Goal: Information Seeking & Learning: Learn about a topic

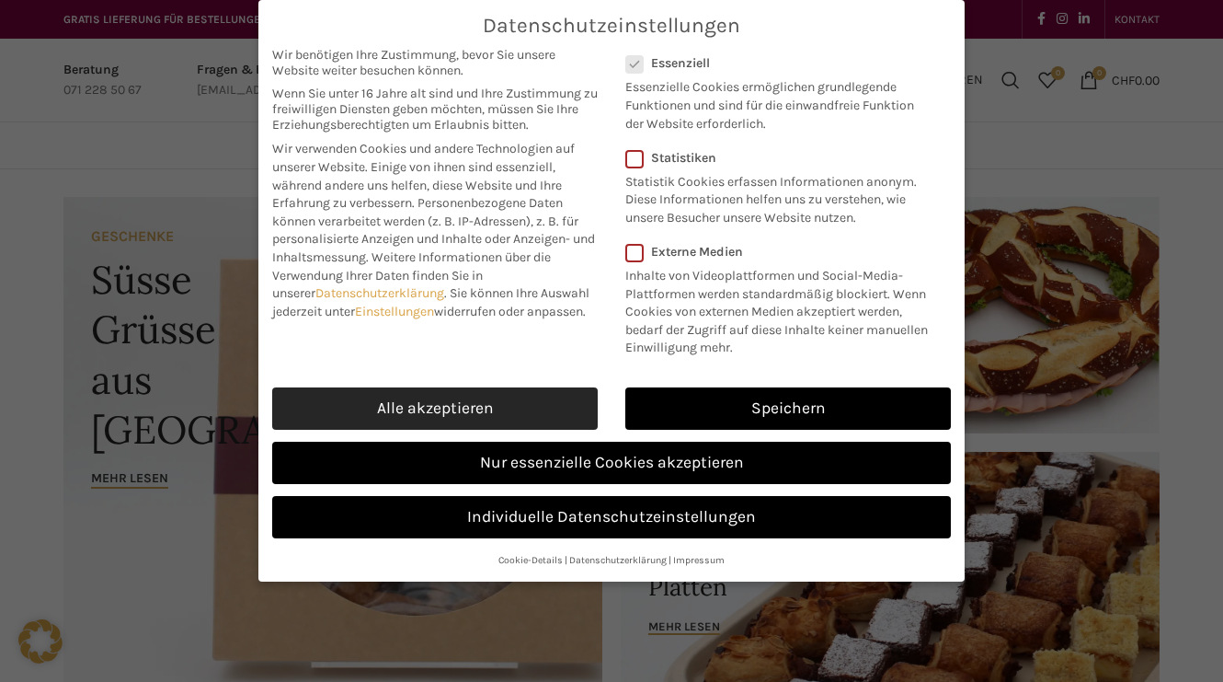
click at [441, 399] on link "Alle akzeptieren" at bounding box center [435, 408] width 326 height 42
checkbox input "true"
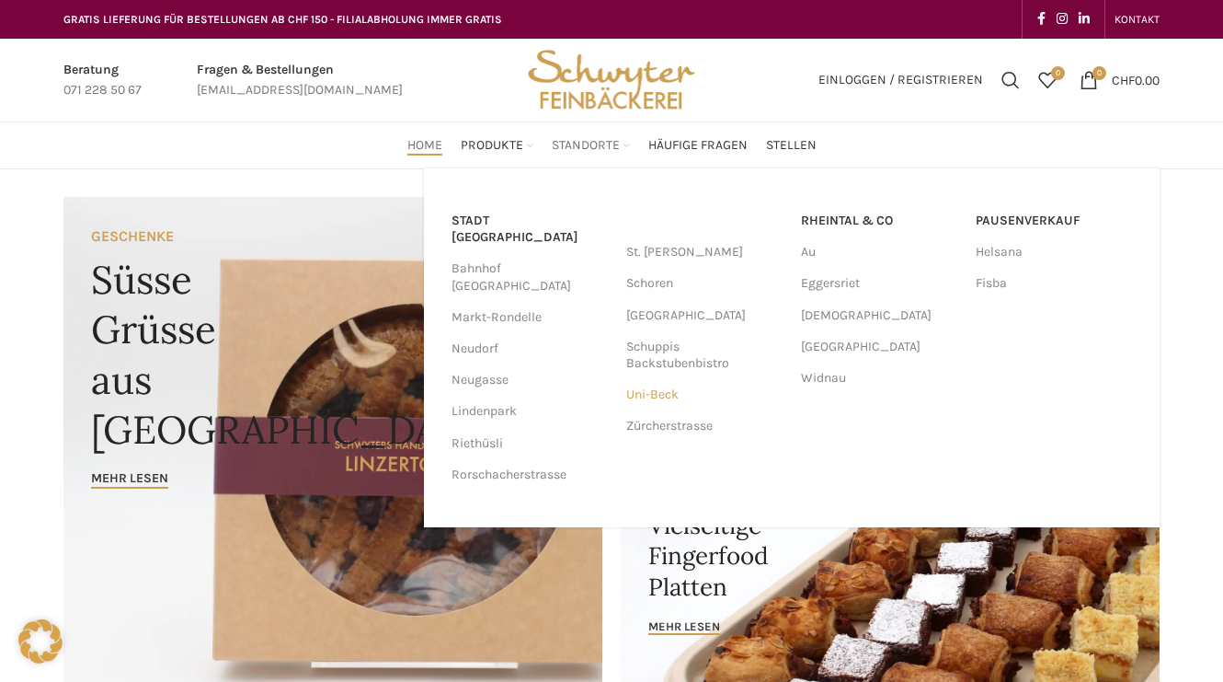
click at [661, 389] on link "Uni-Beck" at bounding box center [704, 394] width 156 height 31
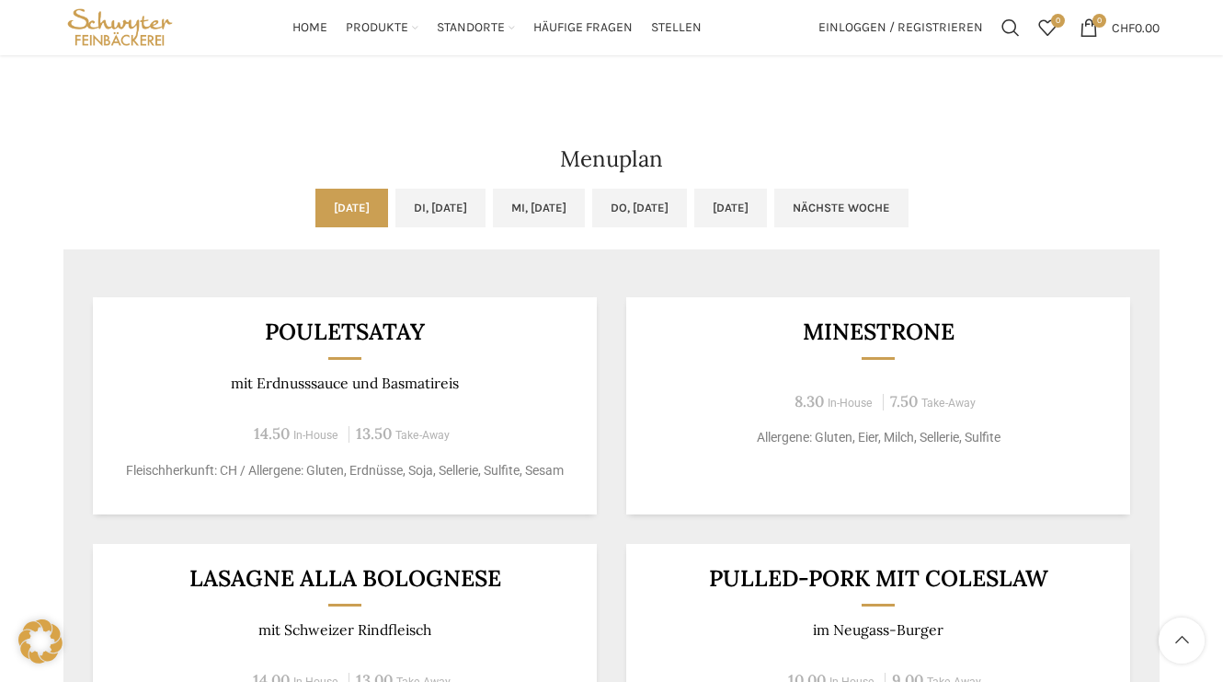
scroll to position [766, 0]
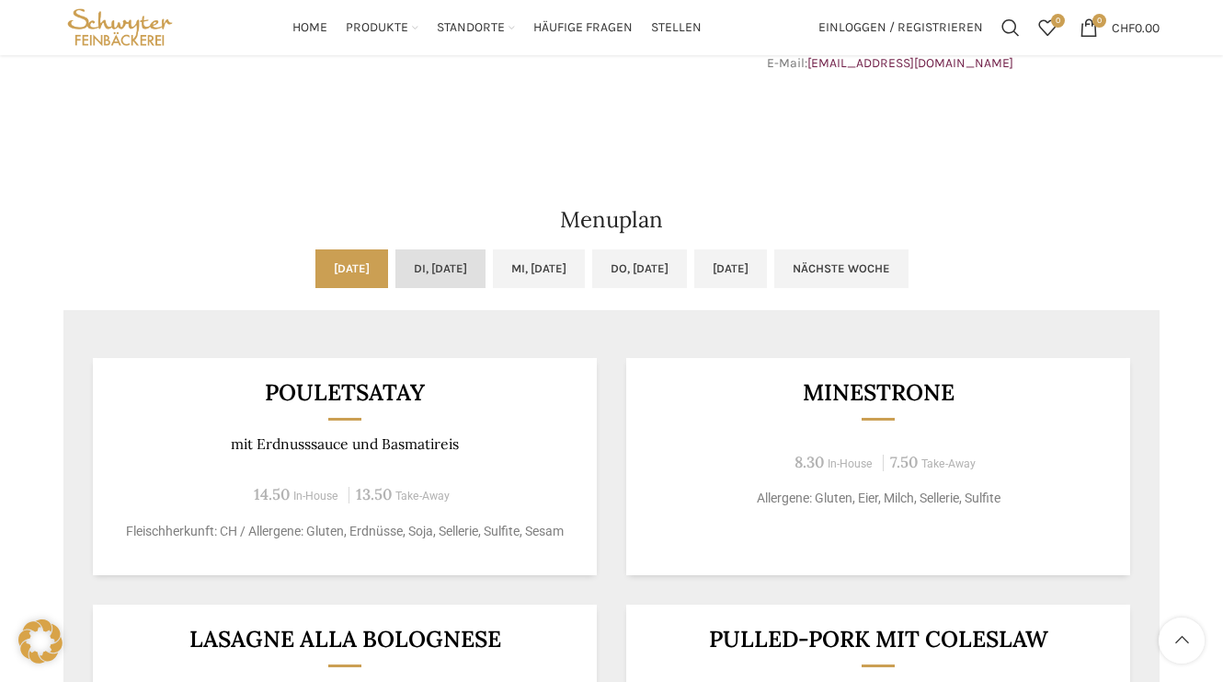
click at [421, 276] on link "Di, [DATE]" at bounding box center [440, 268] width 90 height 39
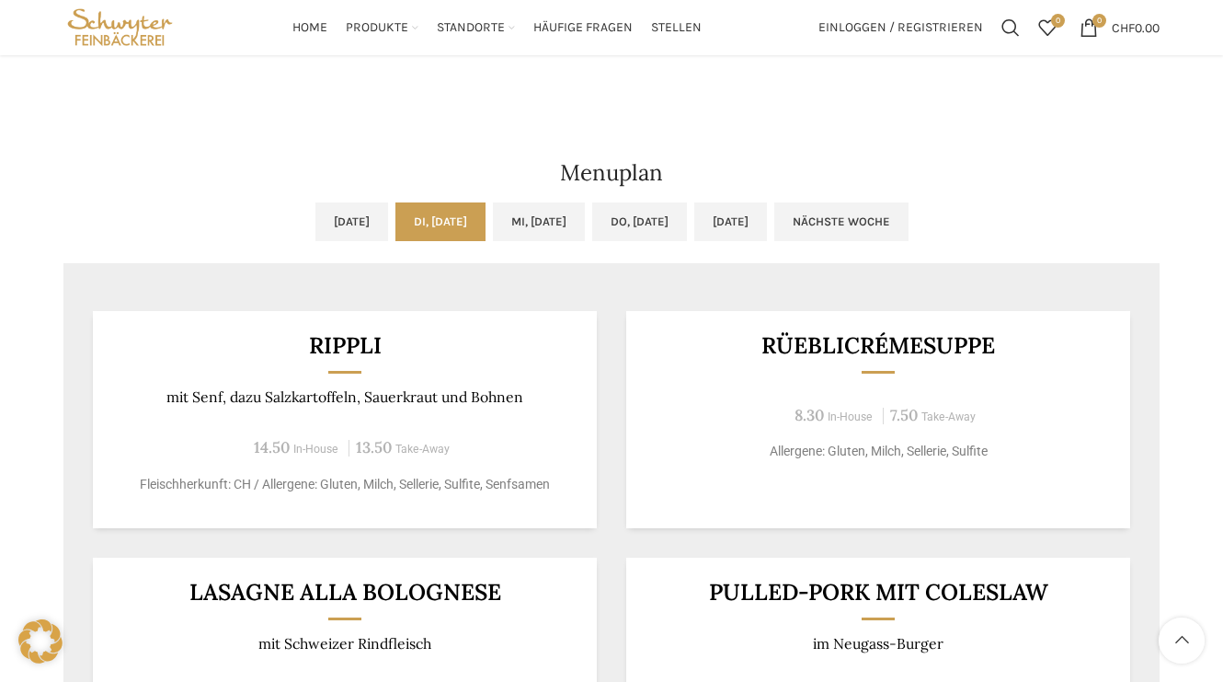
scroll to position [804, 0]
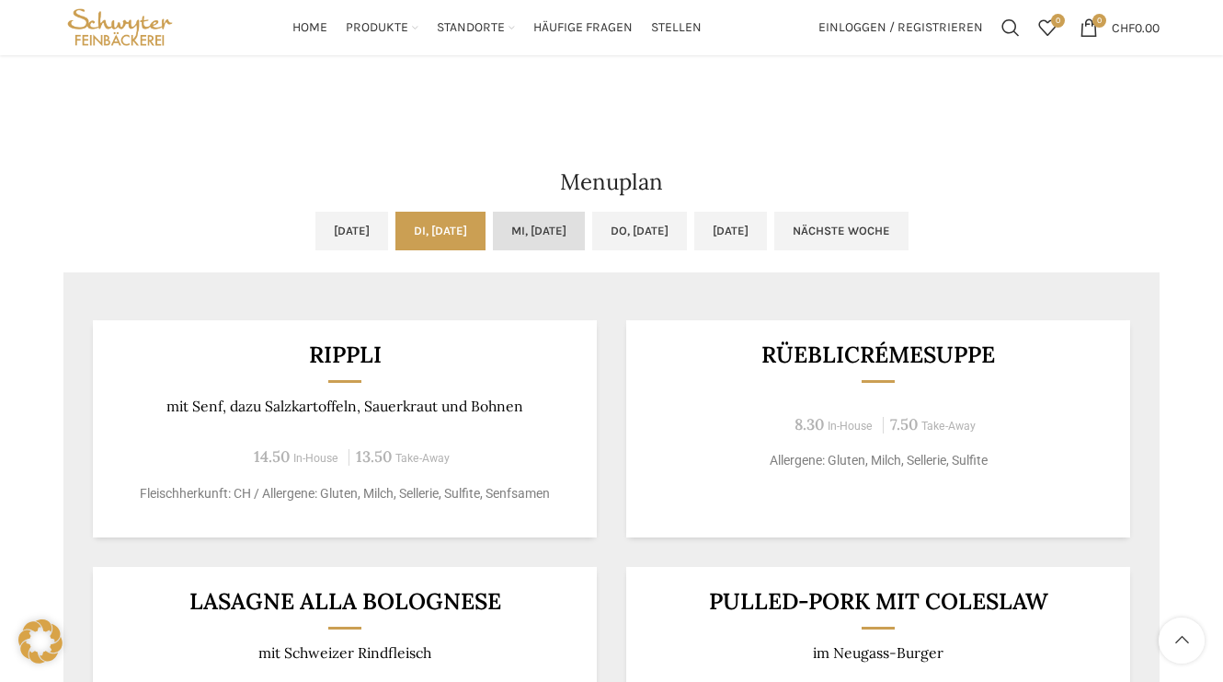
click at [528, 219] on link "Mi, [DATE]" at bounding box center [539, 231] width 92 height 39
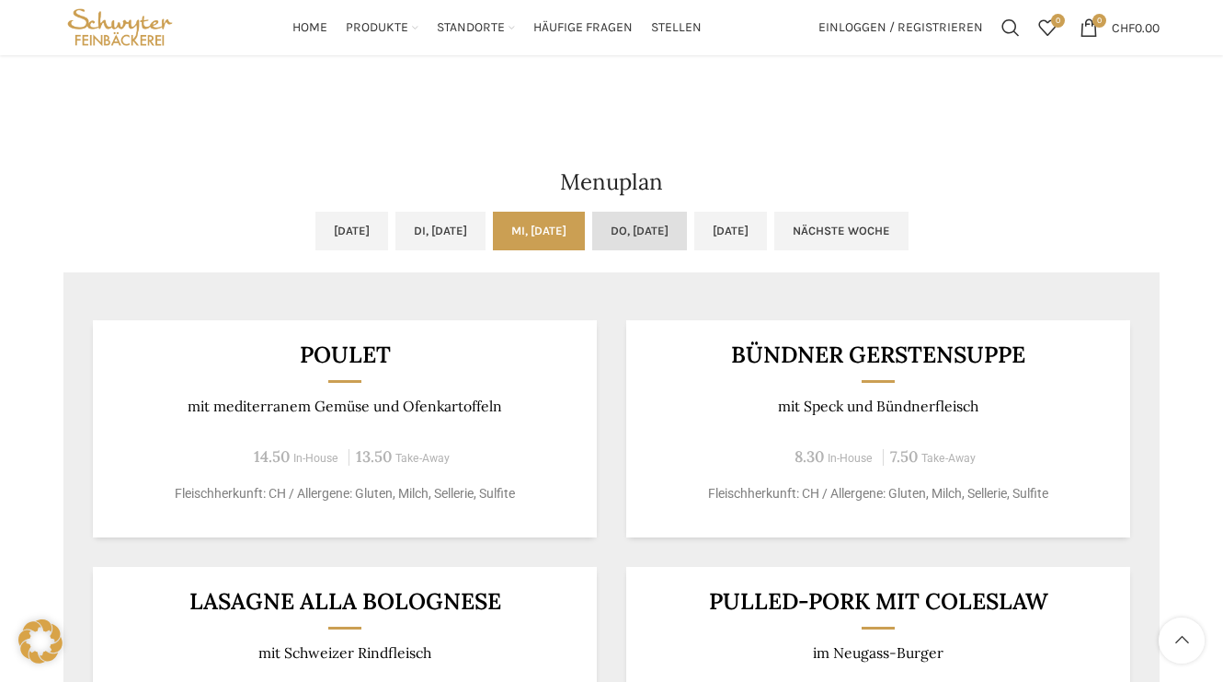
click at [657, 217] on link "Do, [DATE]" at bounding box center [639, 231] width 95 height 39
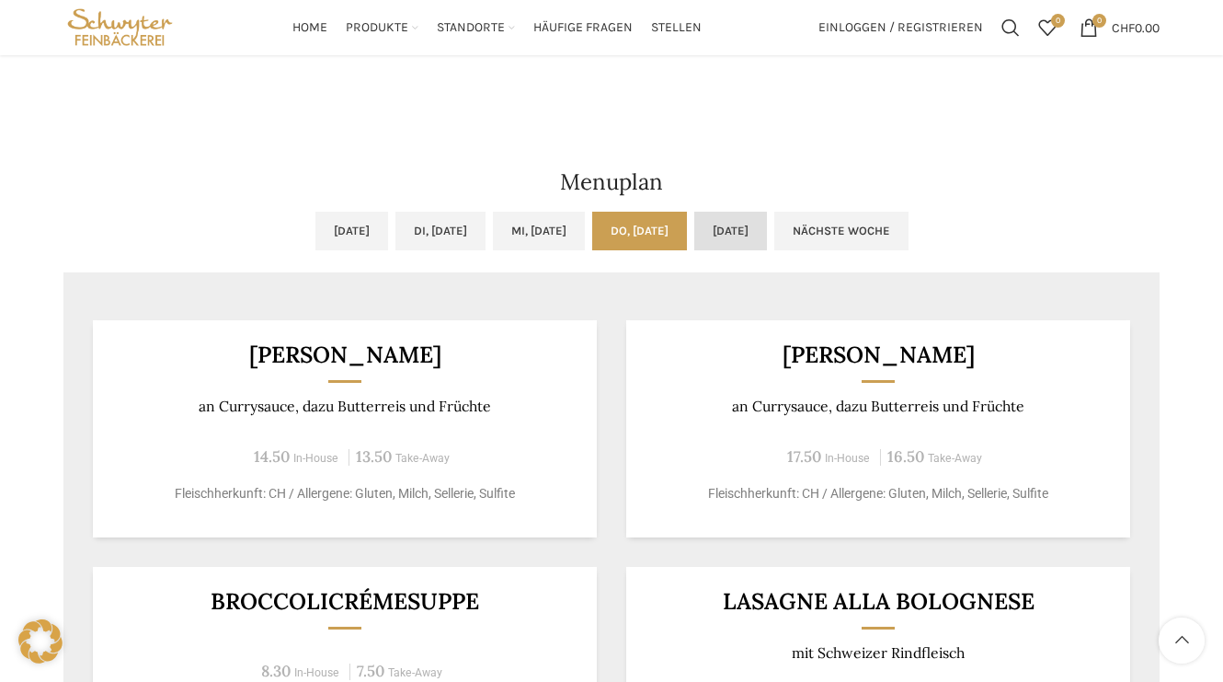
click at [767, 232] on link "[DATE]" at bounding box center [730, 231] width 73 height 39
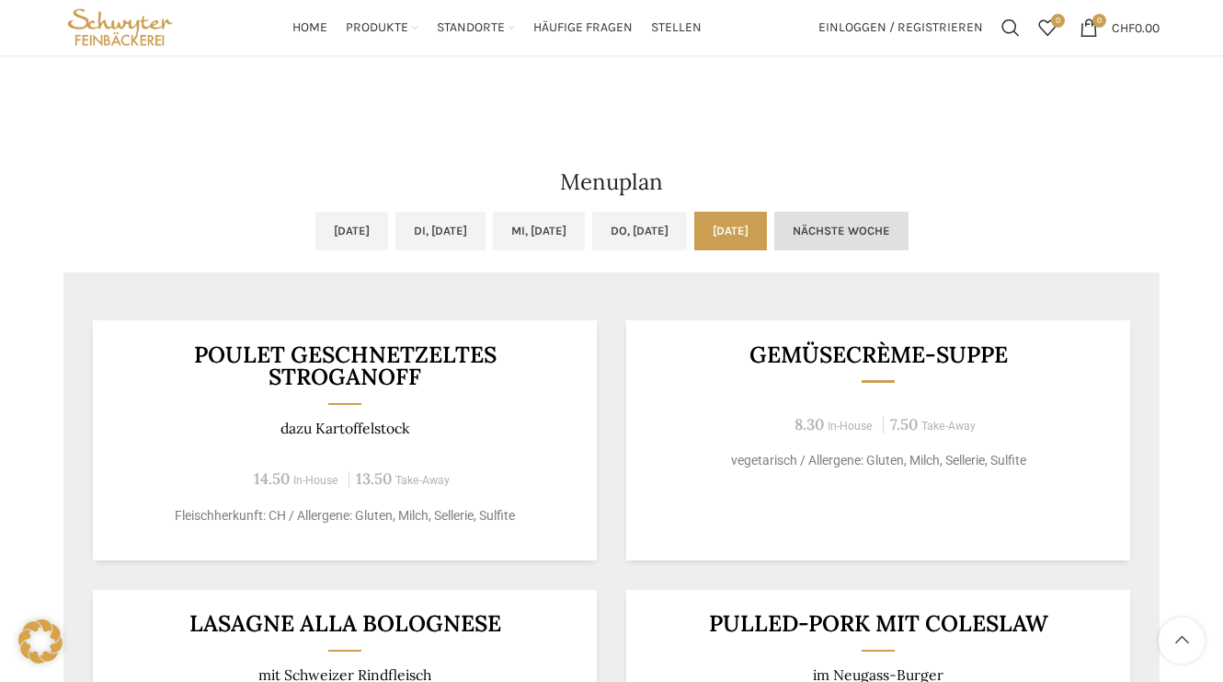
click at [909, 220] on link "Nächste Woche" at bounding box center [841, 231] width 134 height 39
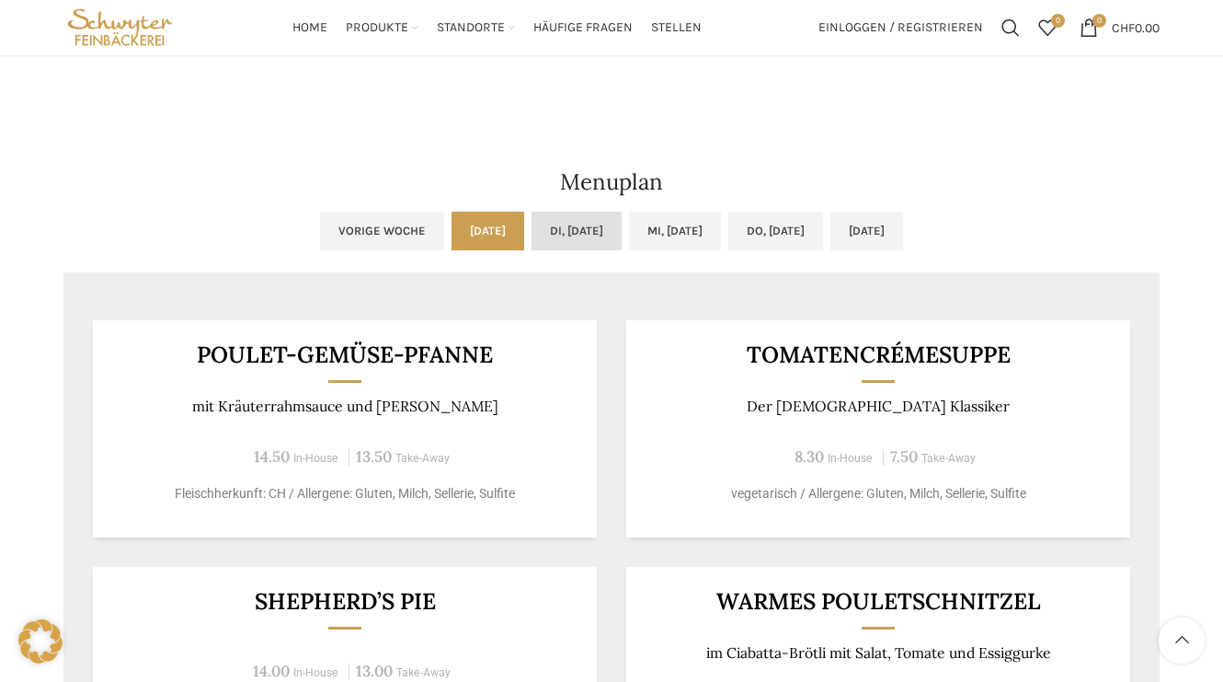
click at [558, 231] on link "Di, [DATE]" at bounding box center [577, 231] width 90 height 39
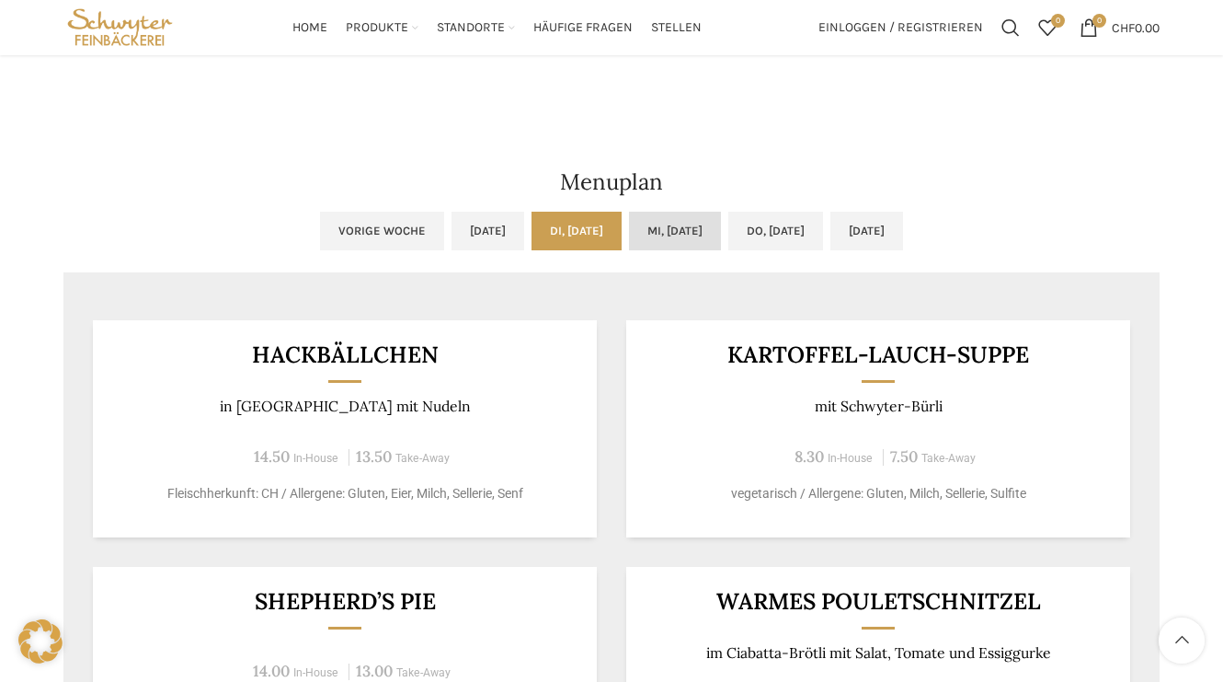
click at [634, 223] on link "Mi, [DATE]" at bounding box center [675, 231] width 92 height 39
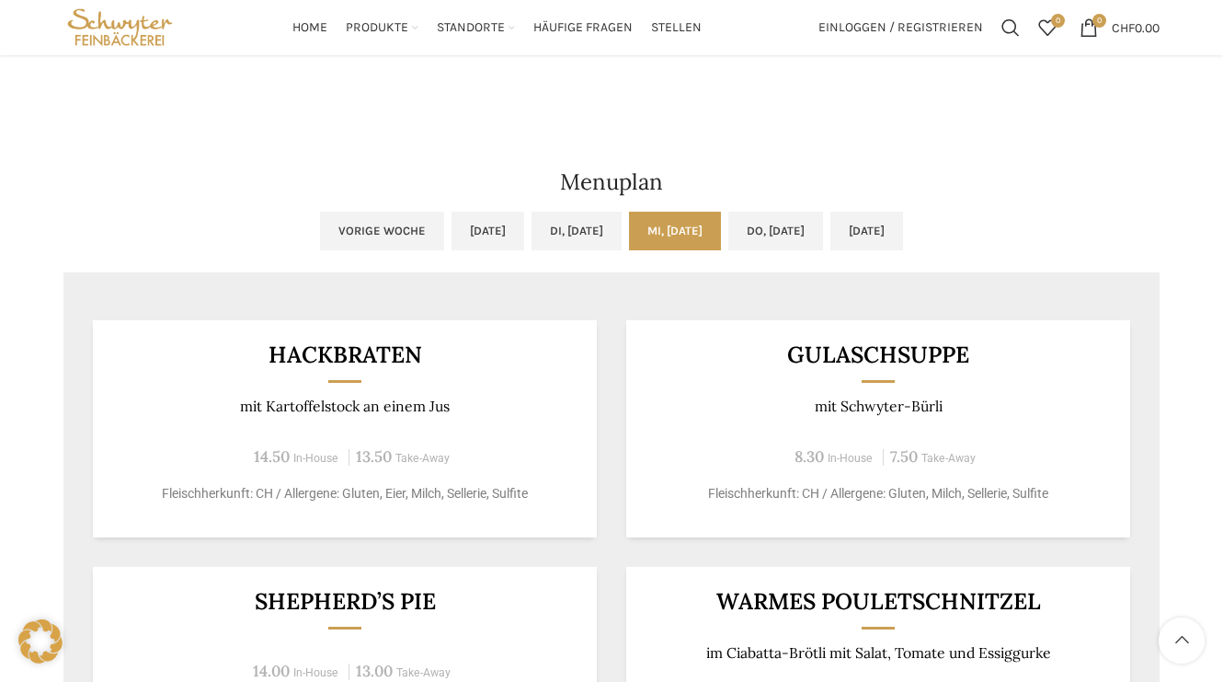
click at [750, 211] on div "Menuplan [DATE] Di, [DATE] Mi, [DATE] Do, [DATE] [DATE] Nächste Woche Vorige Wo…" at bounding box center [611, 566] width 1115 height 939
click at [779, 220] on link "Do, [DATE]" at bounding box center [775, 231] width 95 height 39
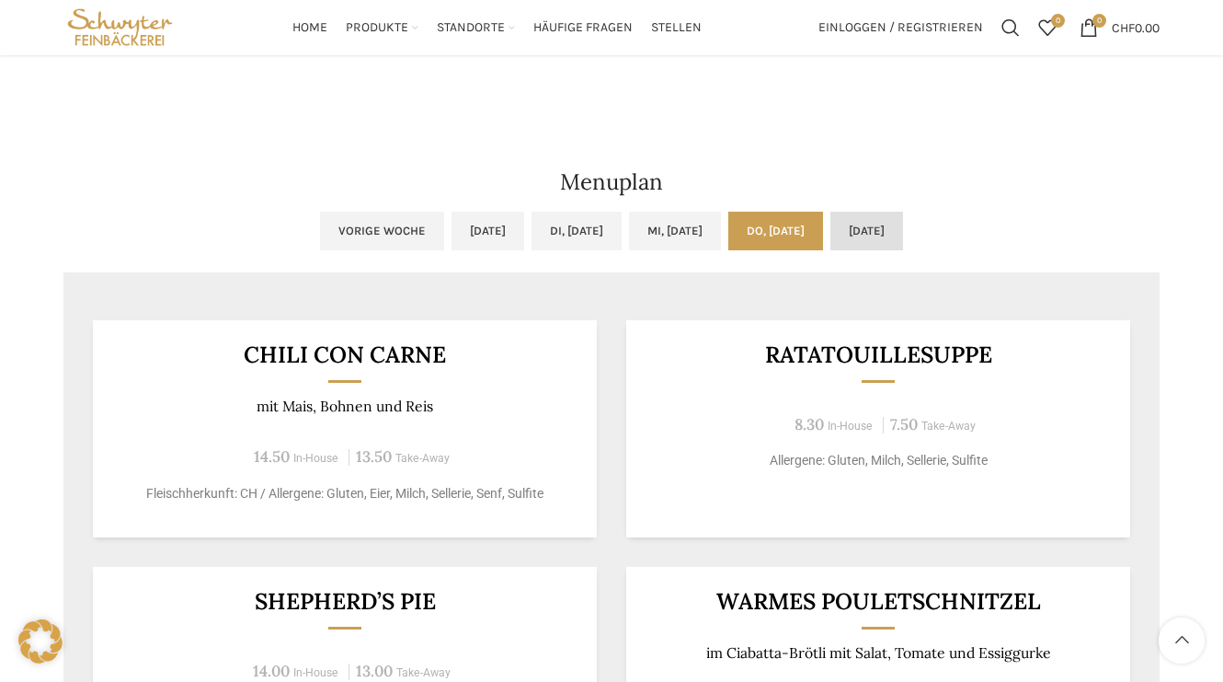
click at [871, 230] on link "[DATE]" at bounding box center [867, 231] width 73 height 39
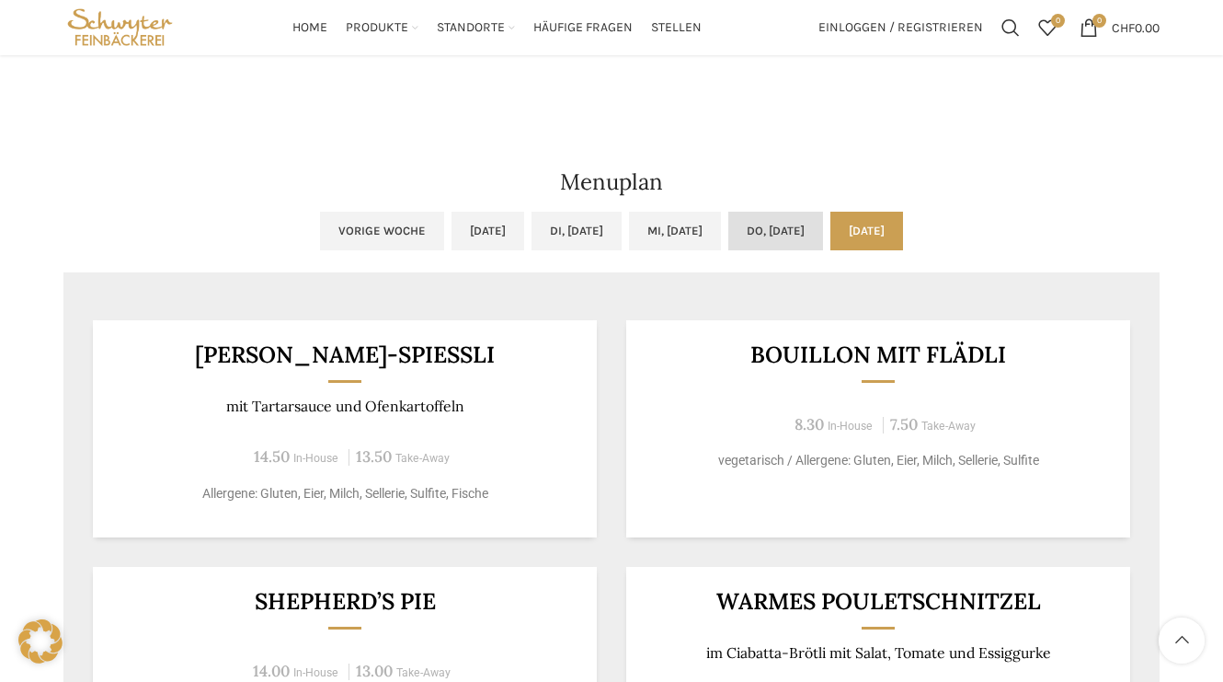
click at [756, 229] on link "Do, [DATE]" at bounding box center [775, 231] width 95 height 39
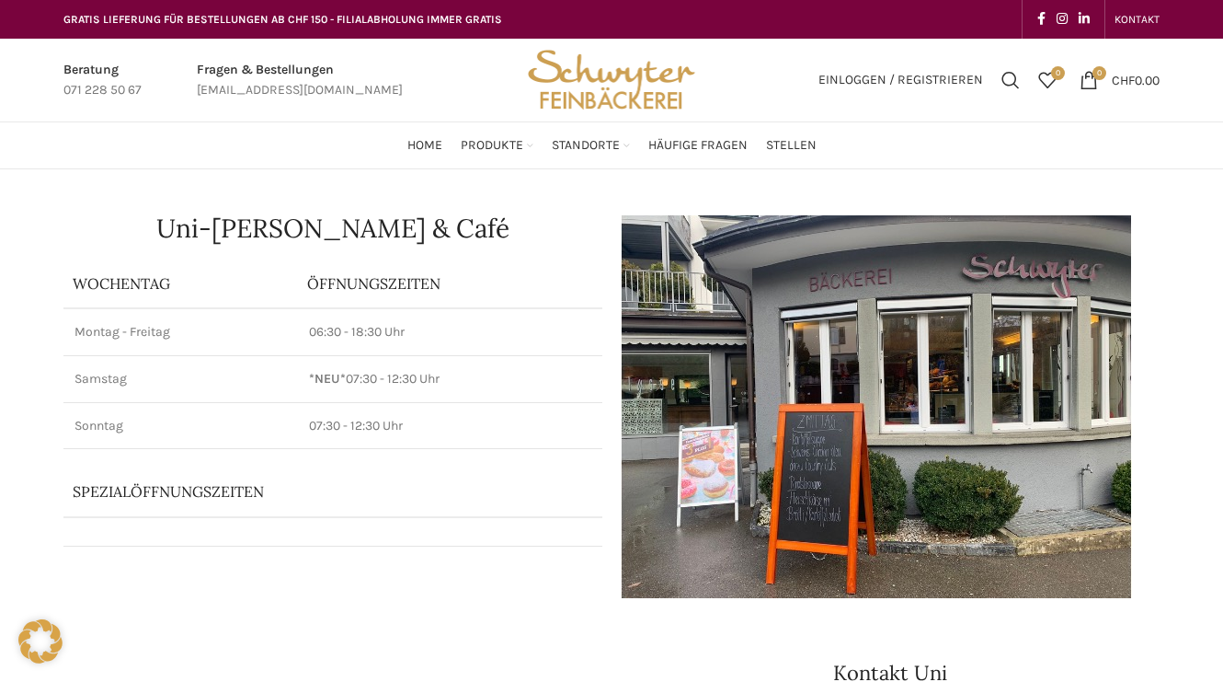
scroll to position [0, 0]
